Goal: Information Seeking & Learning: Learn about a topic

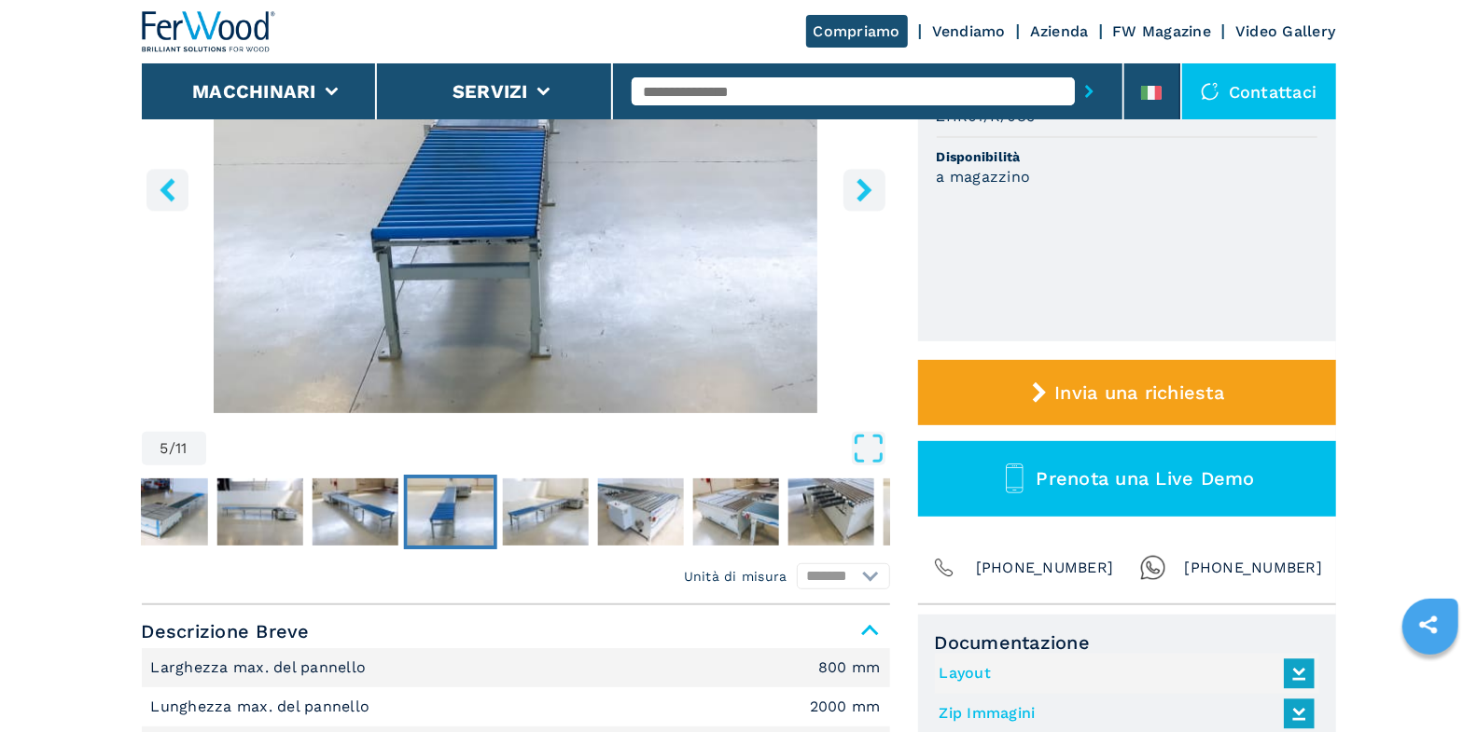
click at [760, 90] on input "text" at bounding box center [853, 91] width 443 height 28
type input "****"
click at [1075, 70] on button "submit-button" at bounding box center [1089, 91] width 29 height 43
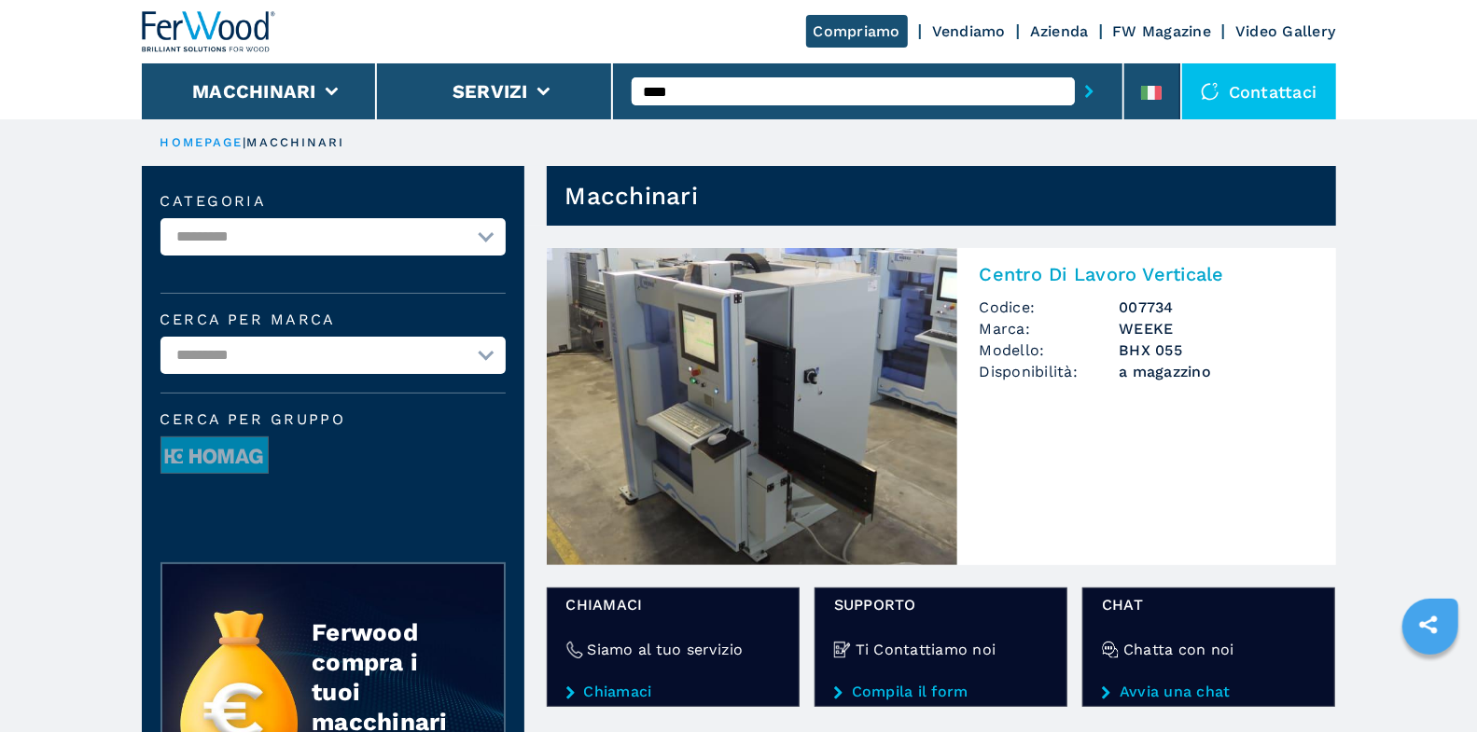
click at [892, 356] on img at bounding box center [752, 406] width 411 height 317
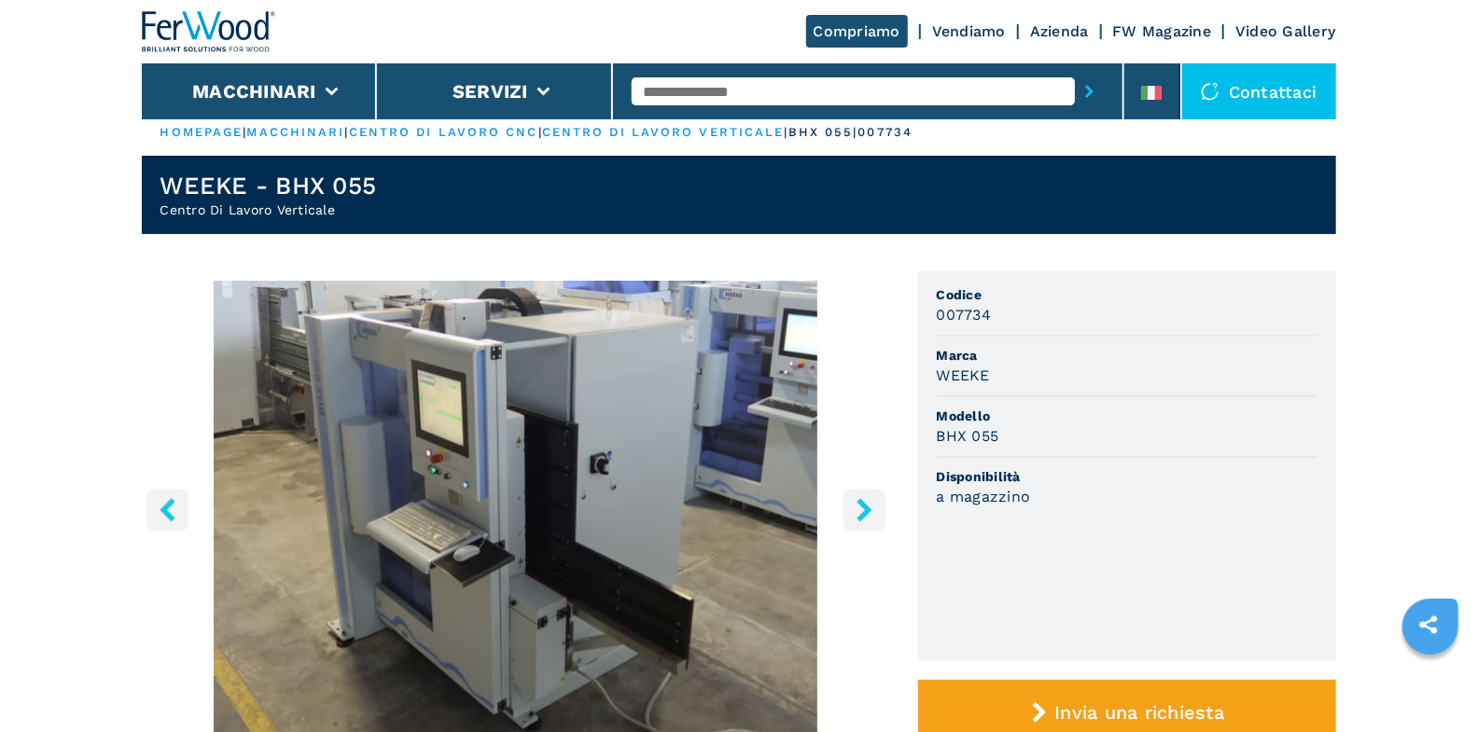
scroll to position [28, 0]
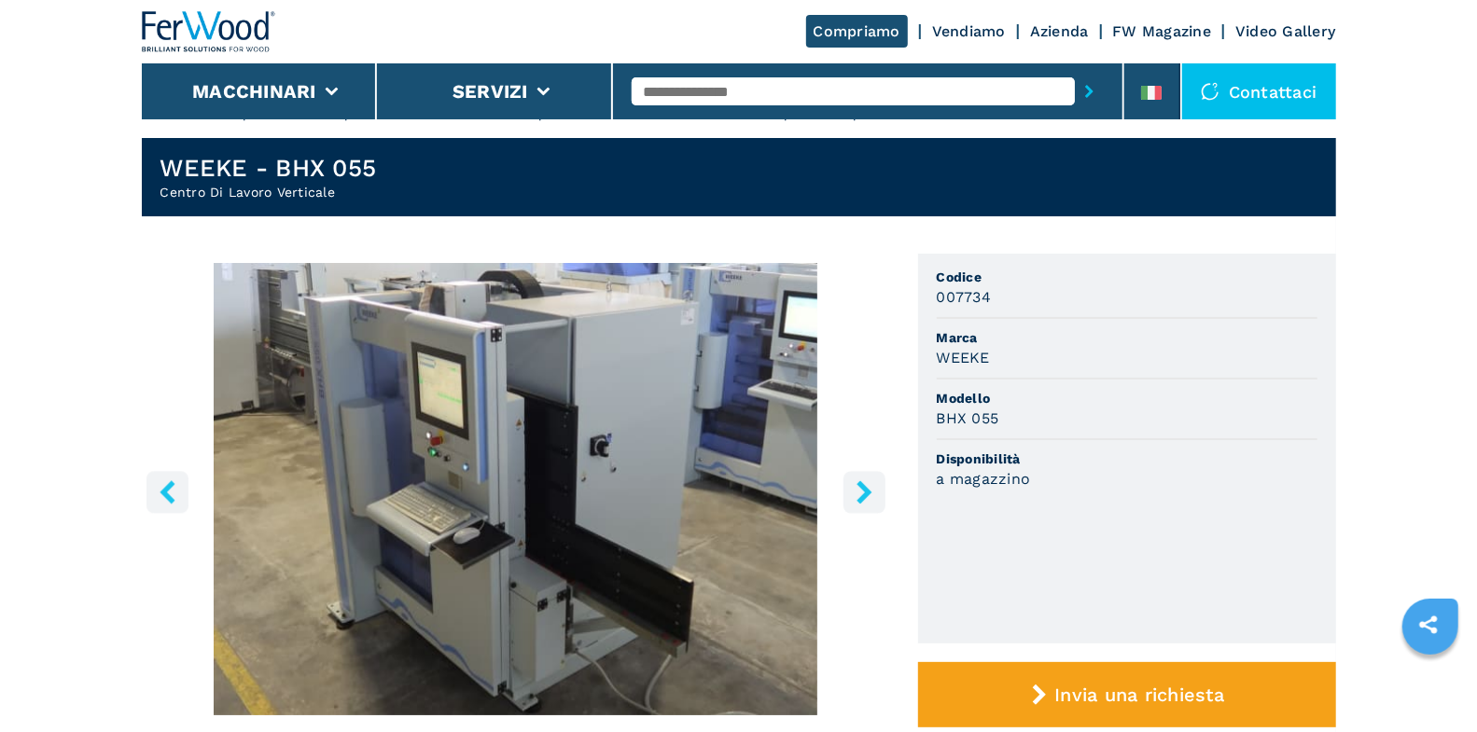
click at [870, 481] on icon "right-button" at bounding box center [864, 492] width 23 height 23
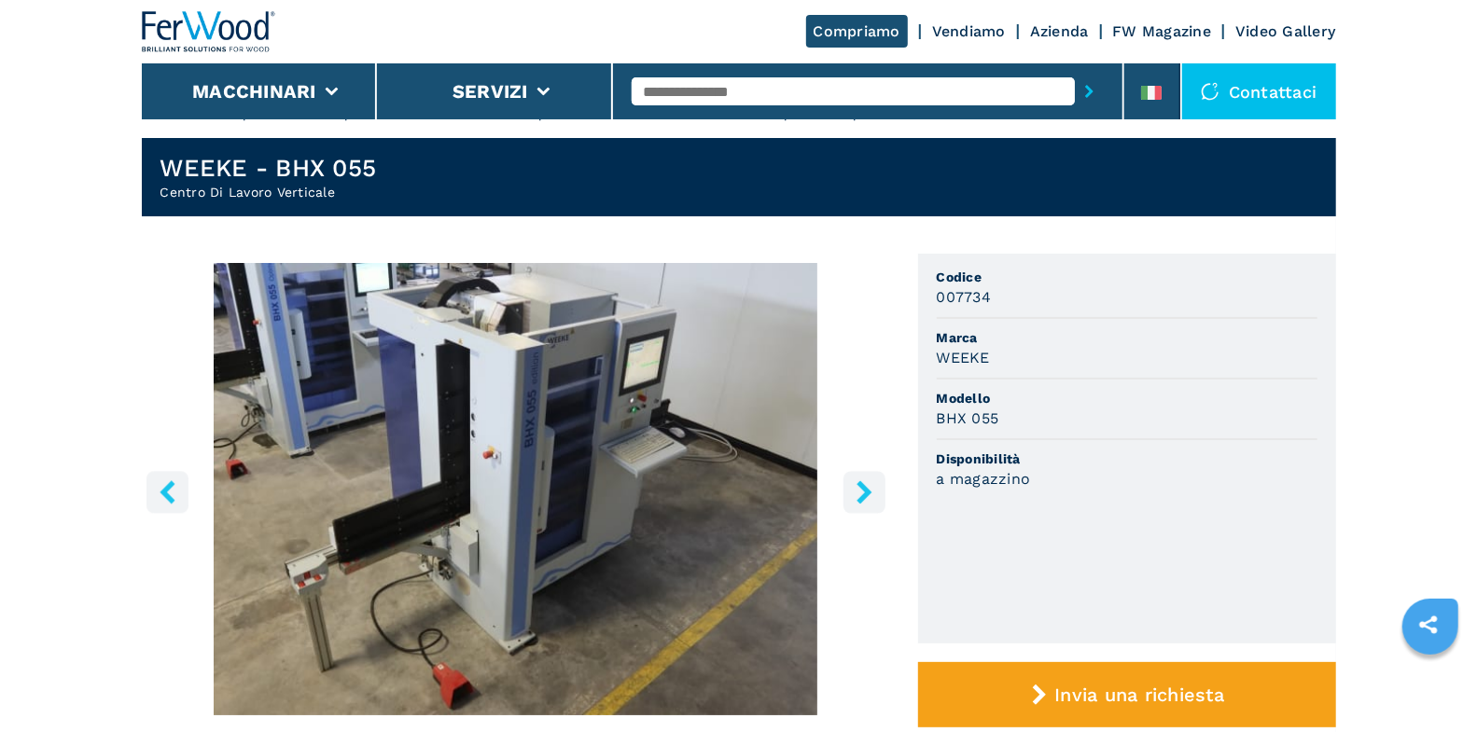
click at [868, 485] on icon "right-button" at bounding box center [864, 492] width 23 height 23
click at [869, 485] on icon "right-button" at bounding box center [864, 492] width 23 height 23
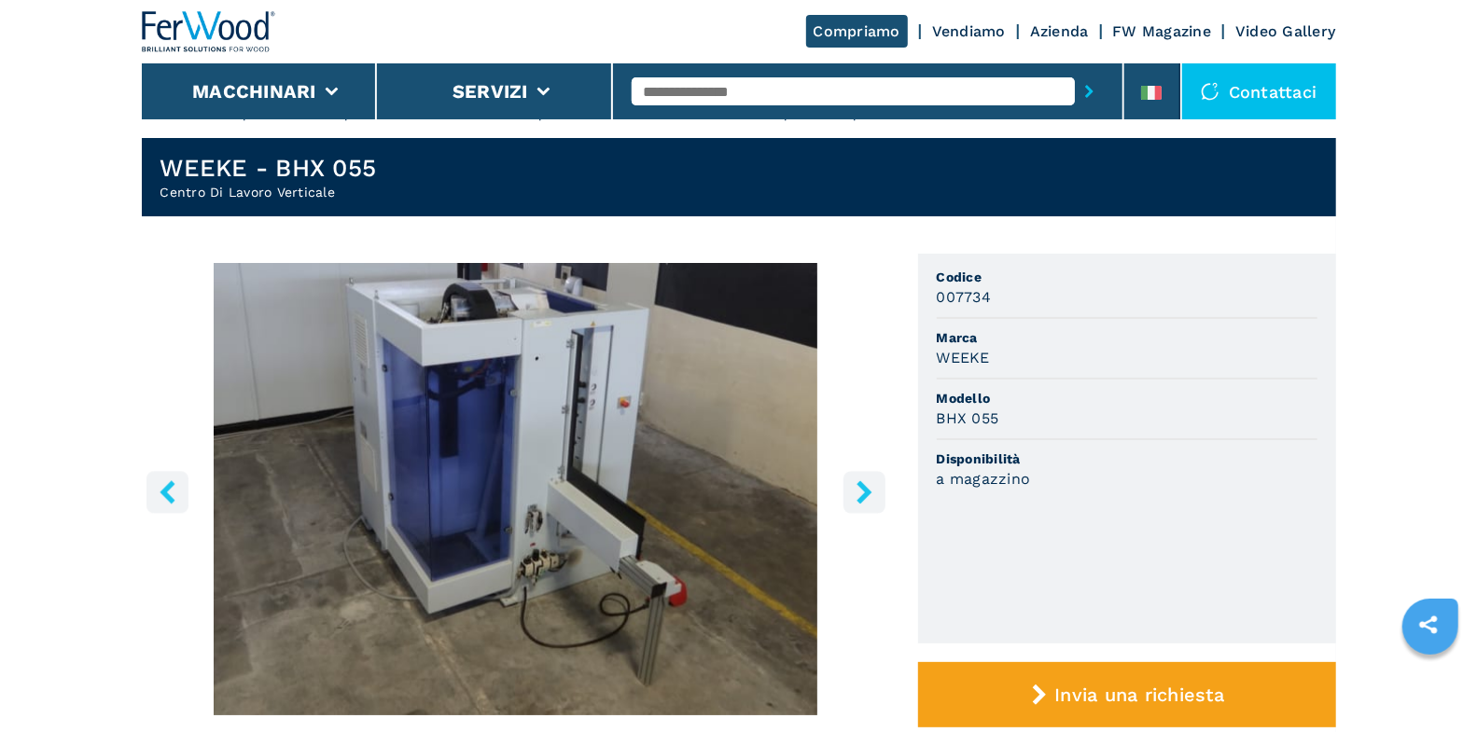
click at [866, 487] on icon "right-button" at bounding box center [864, 492] width 15 height 23
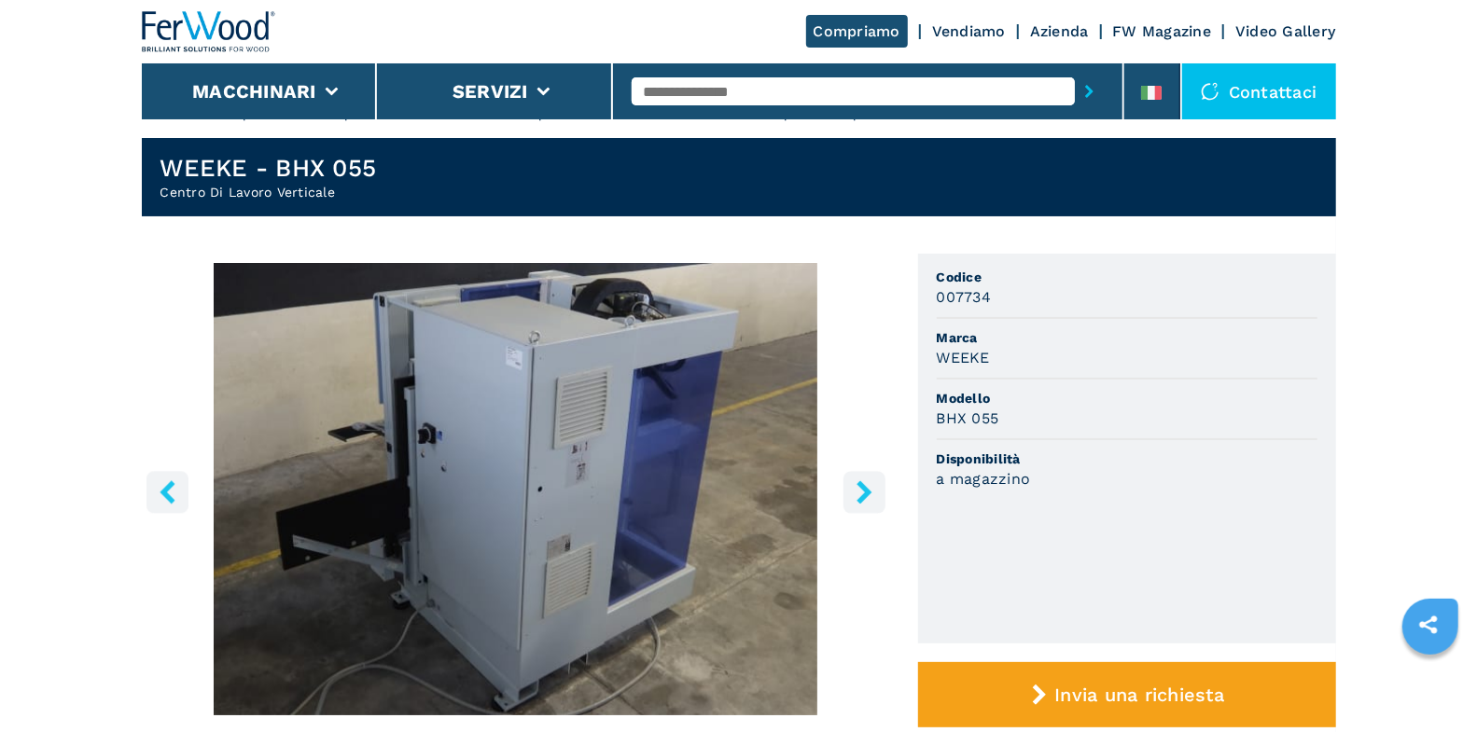
click at [866, 487] on icon "right-button" at bounding box center [864, 492] width 15 height 23
click at [867, 487] on icon "right-button" at bounding box center [864, 492] width 15 height 23
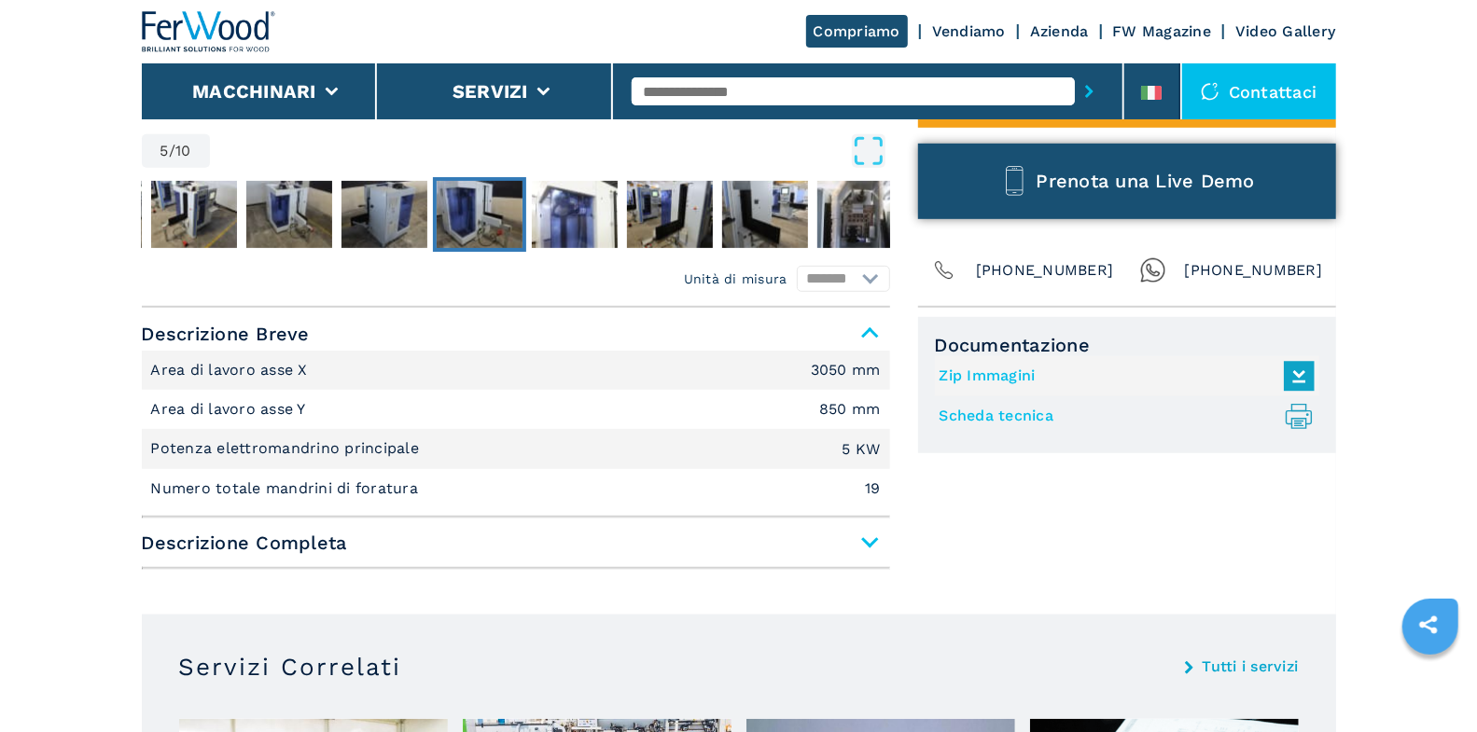
scroll to position [656, 0]
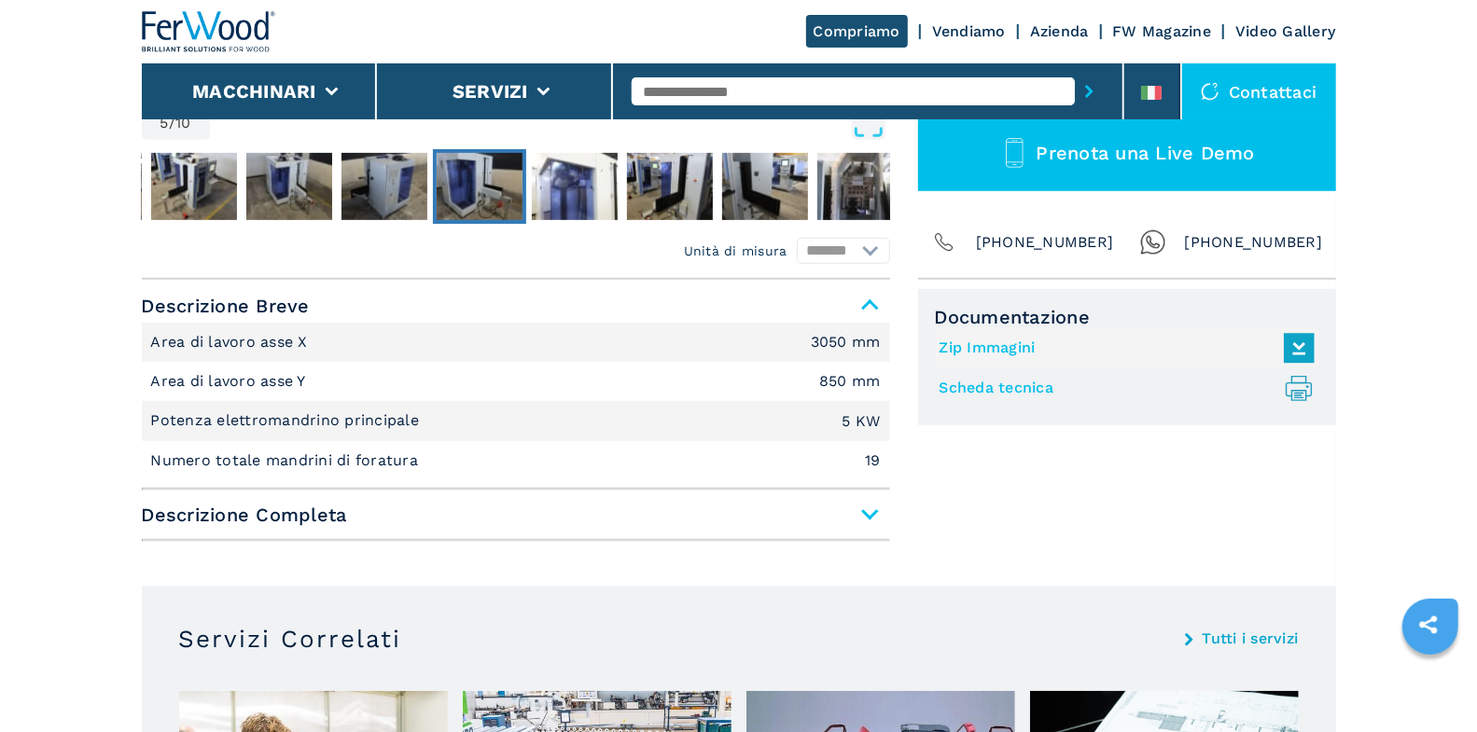
click at [865, 521] on span "Descrizione Completa" at bounding box center [516, 515] width 748 height 34
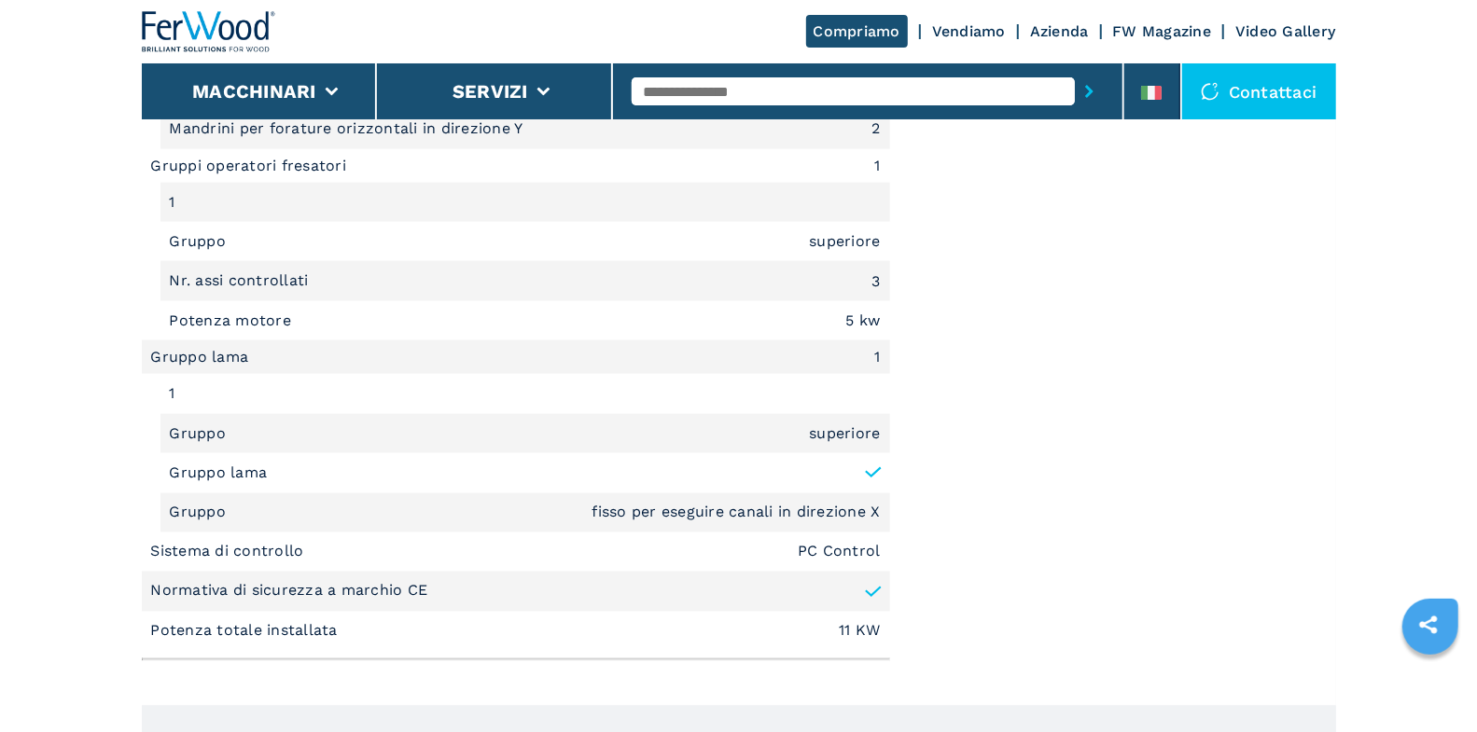
scroll to position [1739, 0]
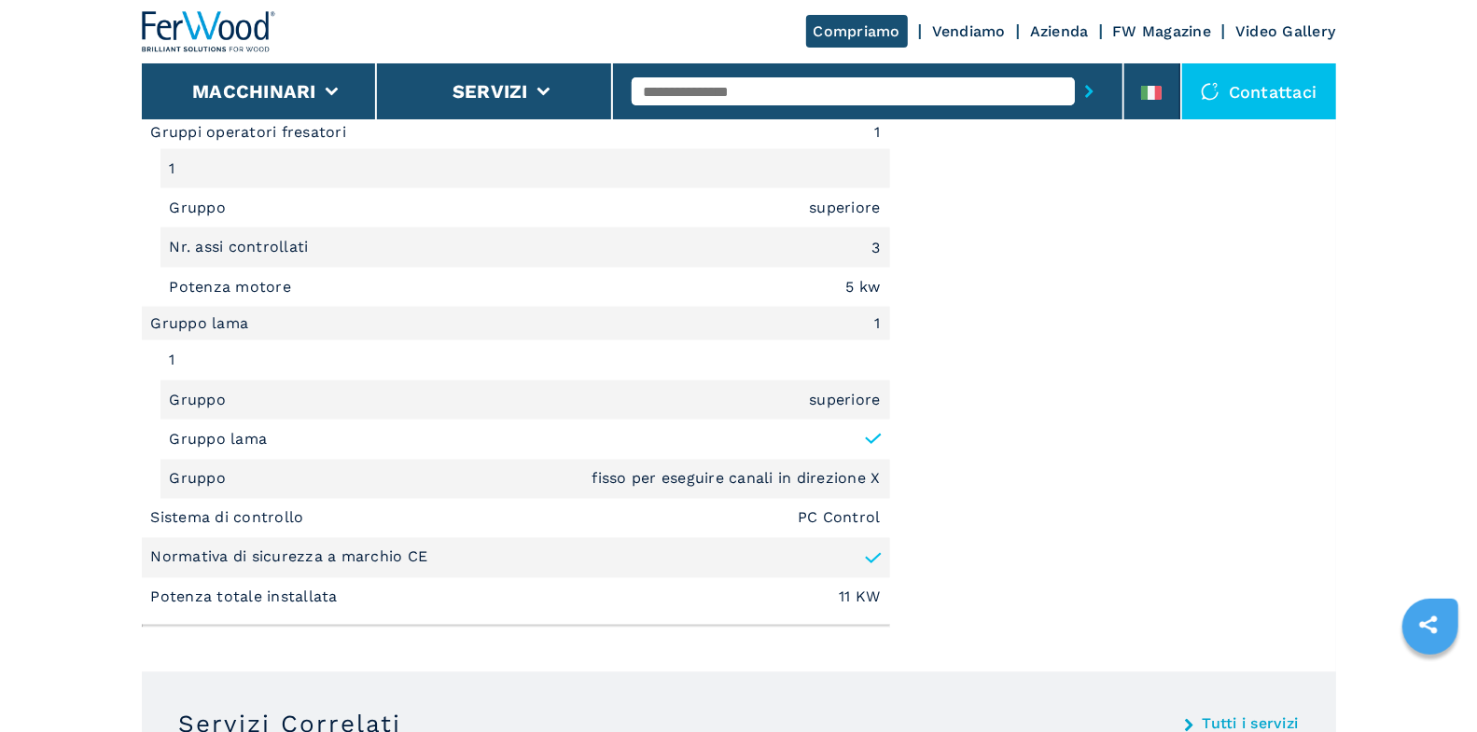
click at [729, 94] on input "text" at bounding box center [853, 91] width 443 height 28
type input "****"
click at [1075, 70] on button "submit-button" at bounding box center [1089, 91] width 29 height 43
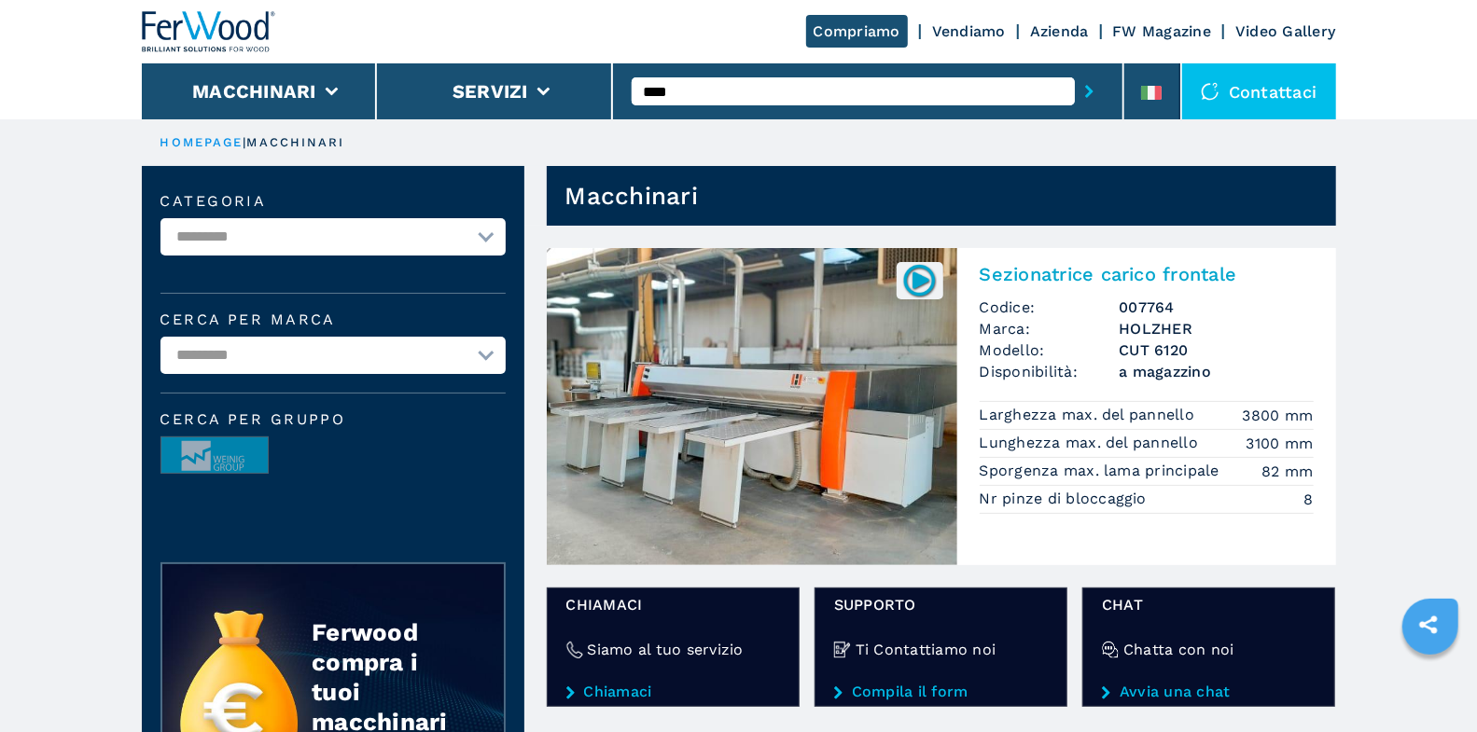
click at [1033, 288] on div "Sezionatrice carico frontale Codice: 007764 Marca: HOLZHER Modello: CUT 6120 Di…" at bounding box center [1146, 386] width 379 height 277
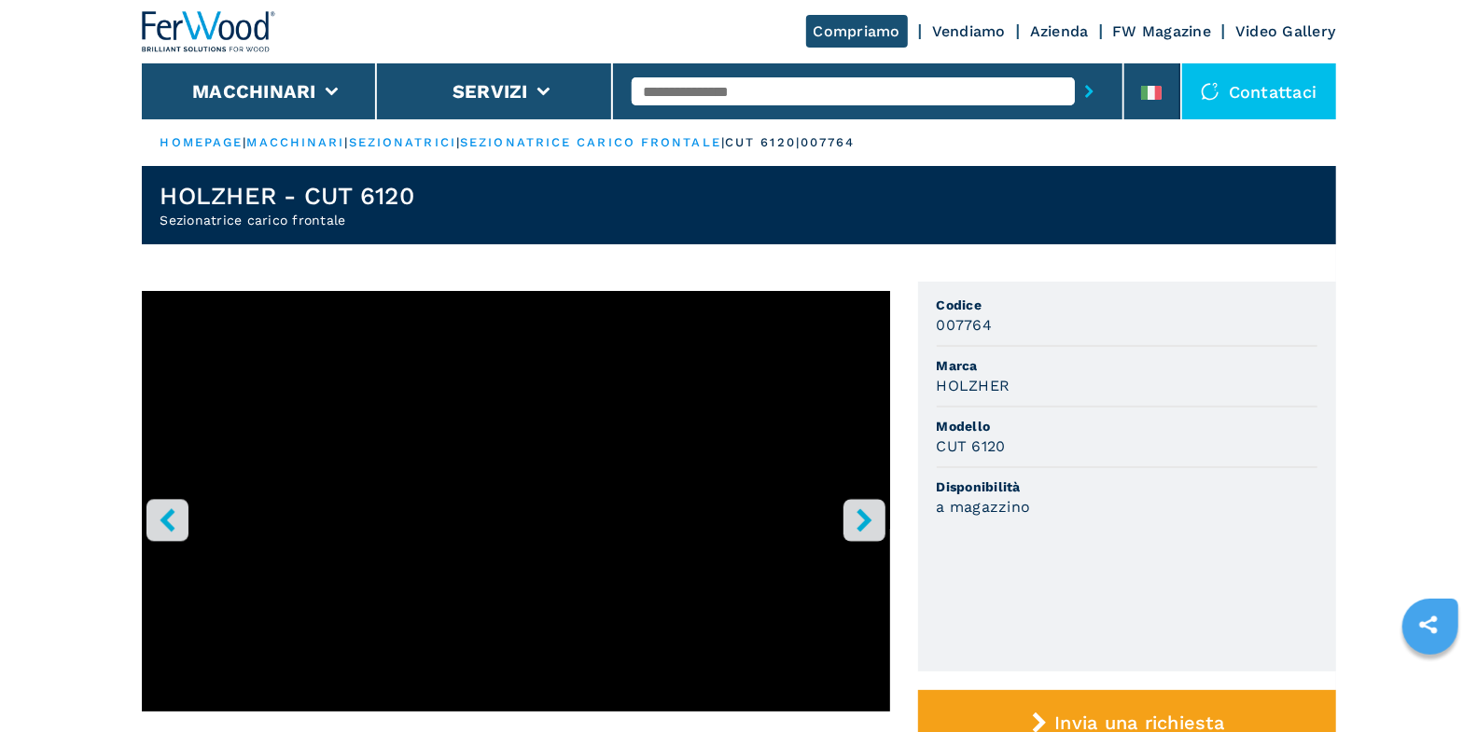
click at [862, 518] on icon "right-button" at bounding box center [864, 519] width 15 height 23
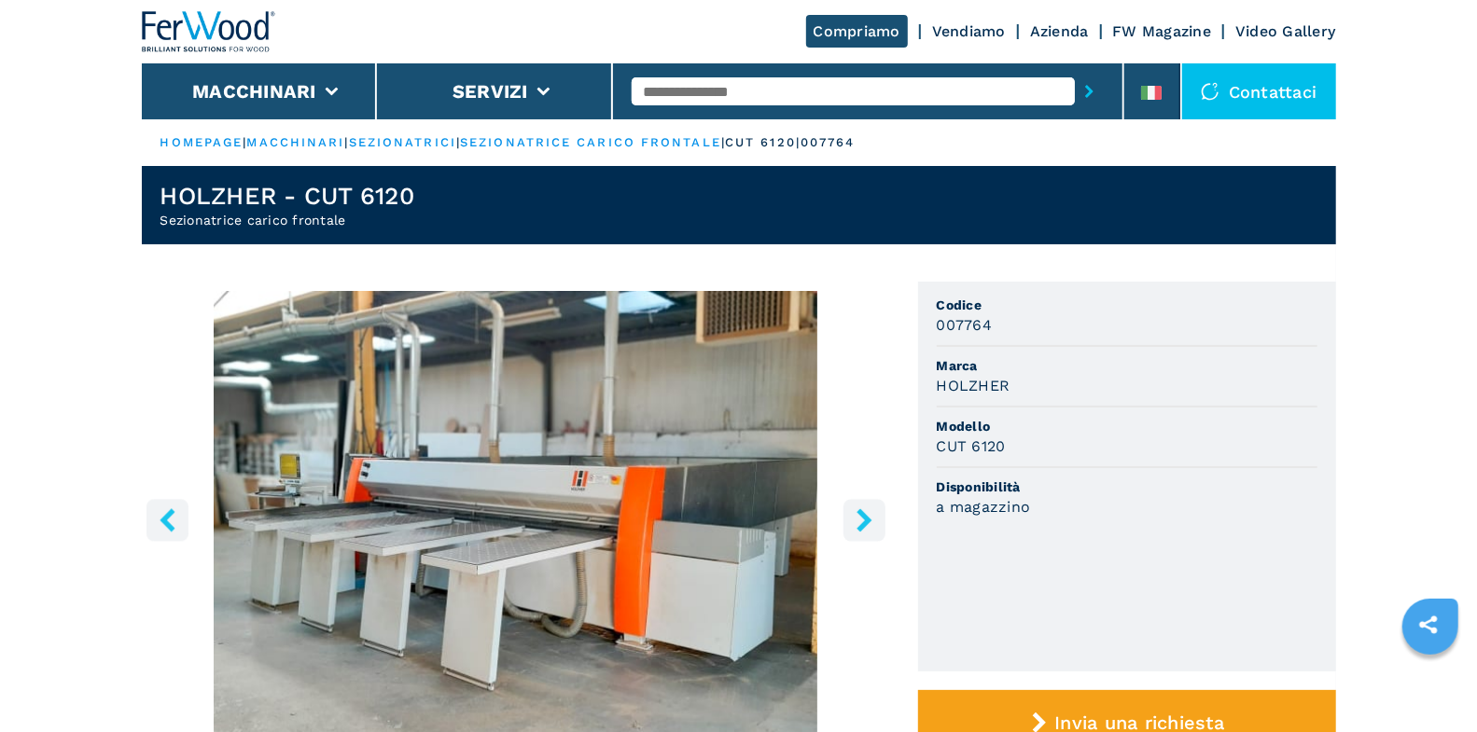
click at [862, 518] on icon "right-button" at bounding box center [864, 519] width 15 height 23
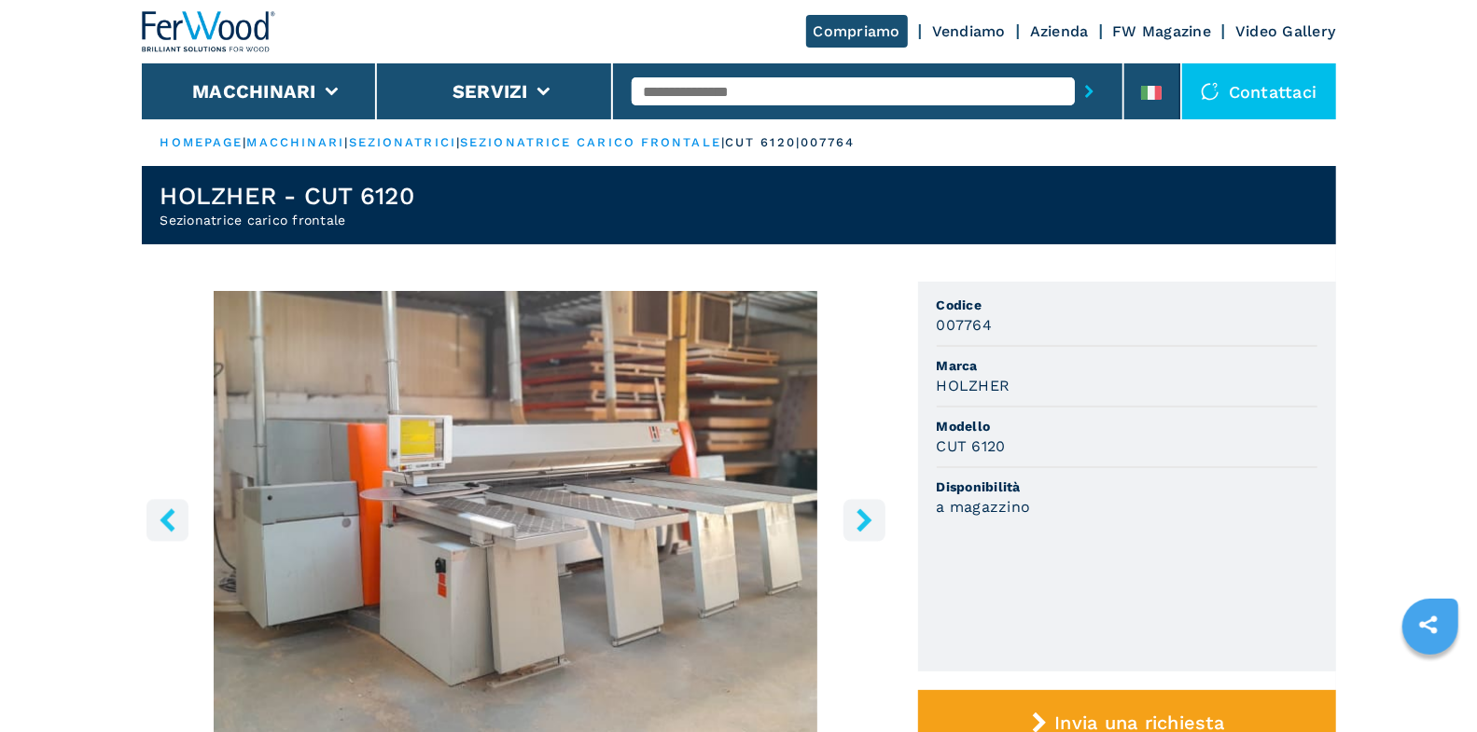
click at [862, 518] on icon "right-button" at bounding box center [864, 519] width 15 height 23
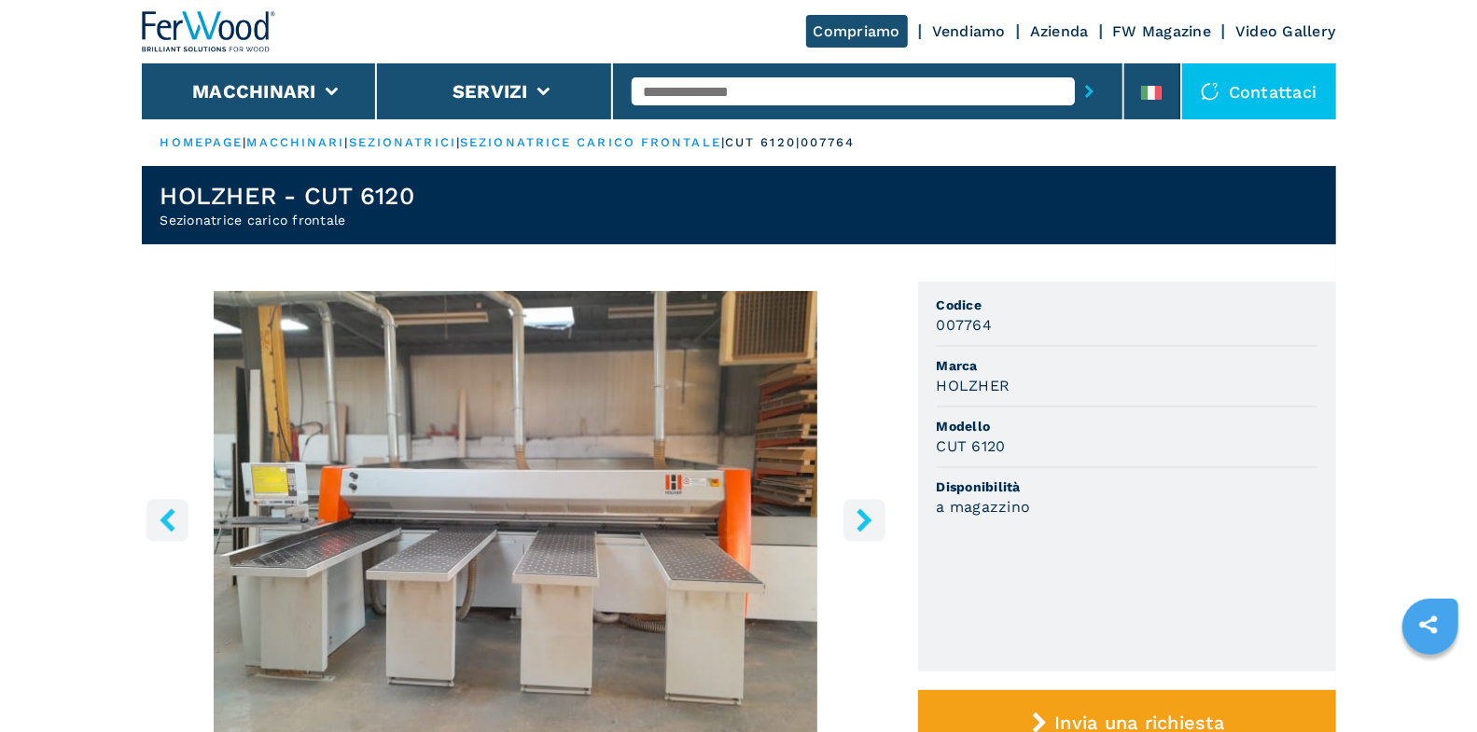
click at [862, 518] on icon "right-button" at bounding box center [864, 519] width 15 height 23
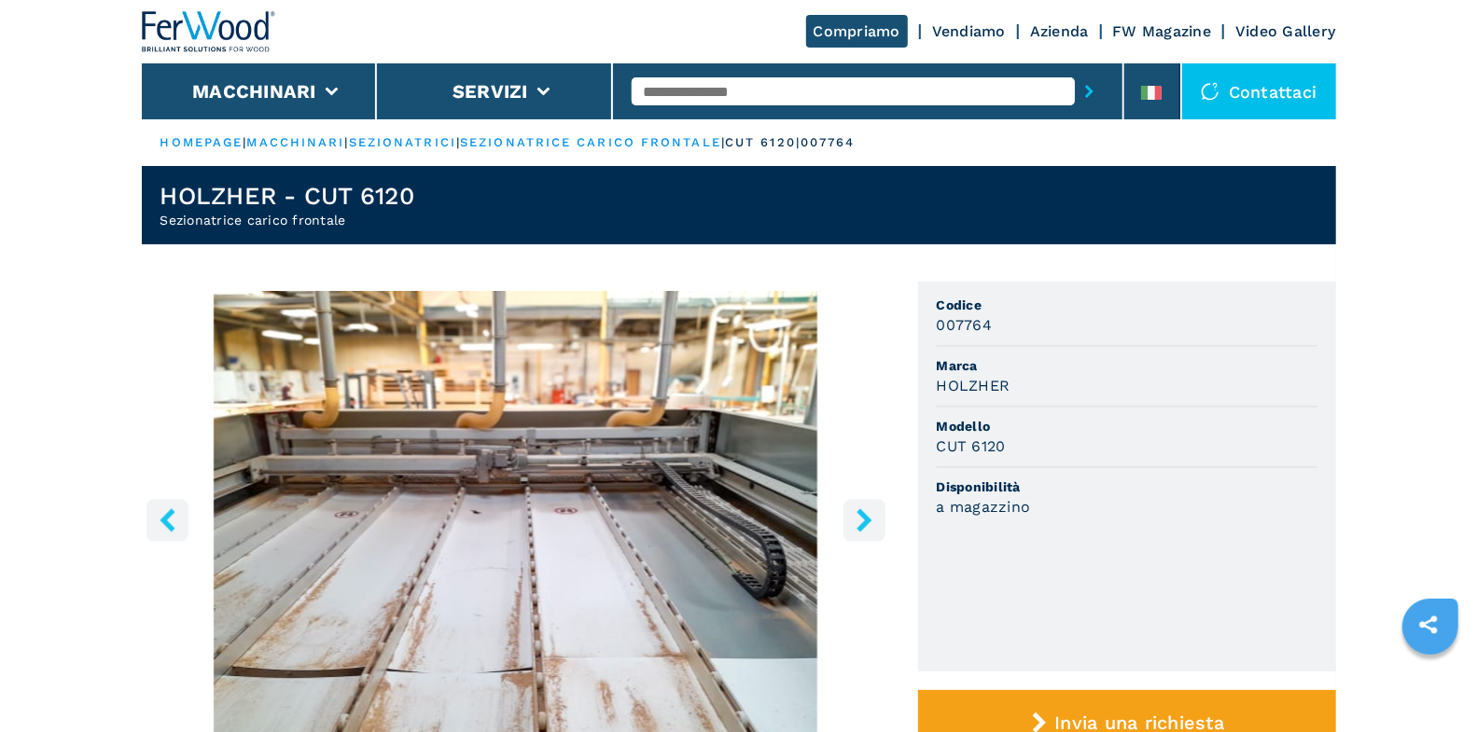
click at [862, 518] on icon "right-button" at bounding box center [864, 519] width 15 height 23
